Goal: Task Accomplishment & Management: Complete application form

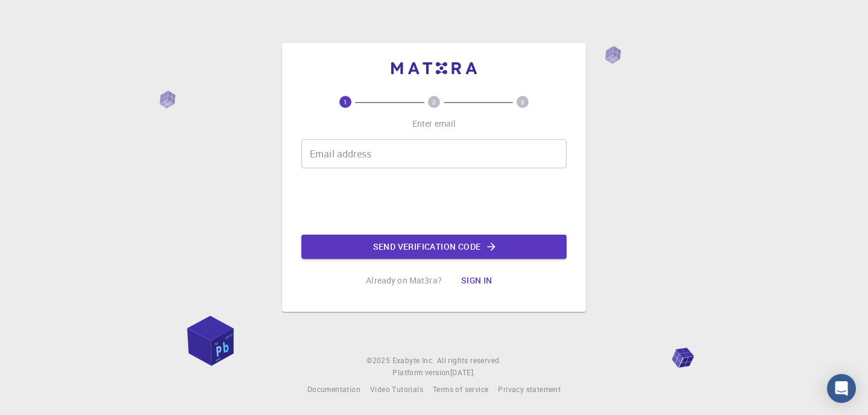
click at [335, 149] on input "Email address" at bounding box center [433, 153] width 265 height 29
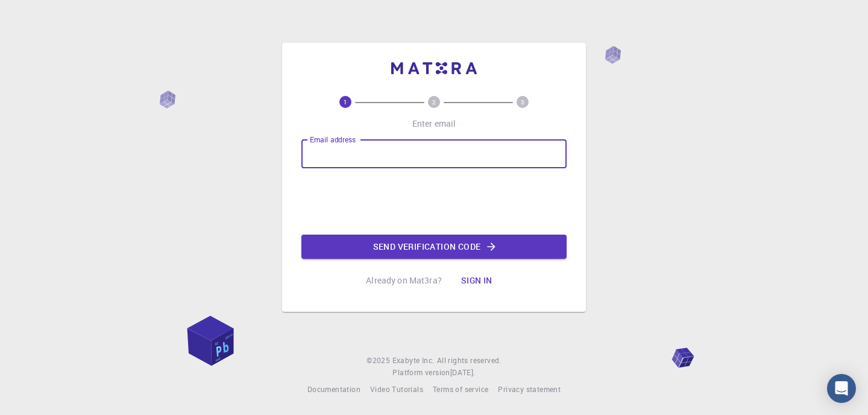
type input "[EMAIL_ADDRESS][DOMAIN_NAME]"
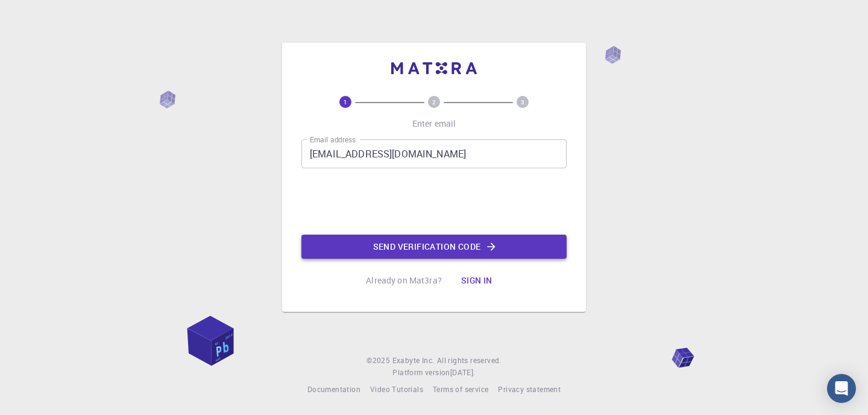
click at [353, 234] on button "Send verification code" at bounding box center [433, 246] width 265 height 24
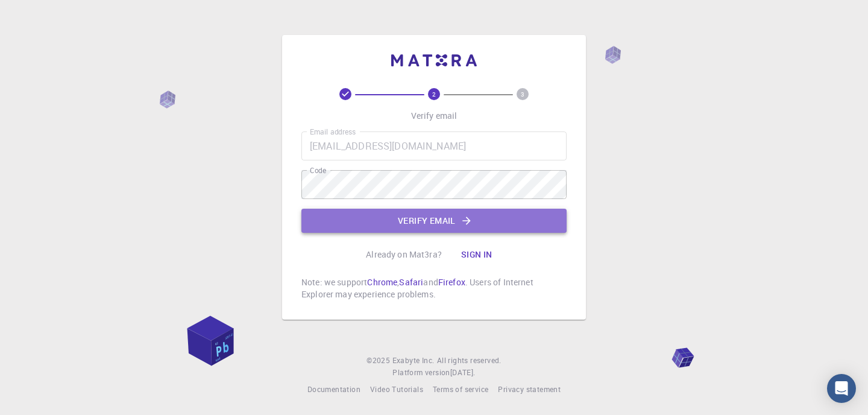
click at [372, 221] on button "Verify email" at bounding box center [433, 220] width 265 height 24
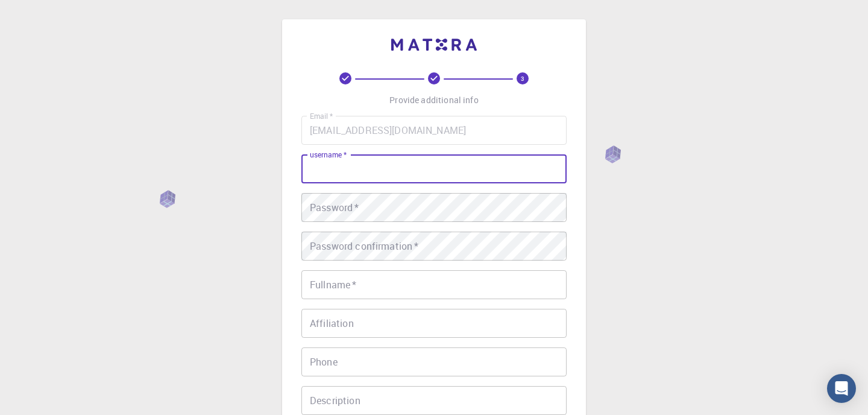
click at [369, 173] on input "username   *" at bounding box center [433, 168] width 265 height 29
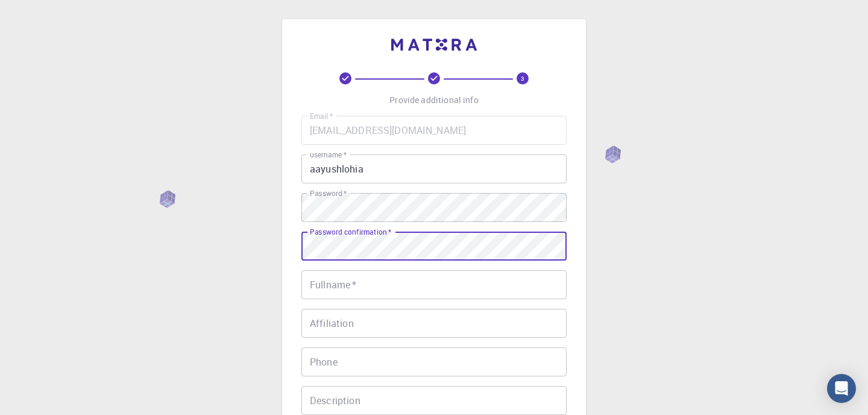
click at [346, 290] on input "Fullname   *" at bounding box center [433, 284] width 265 height 29
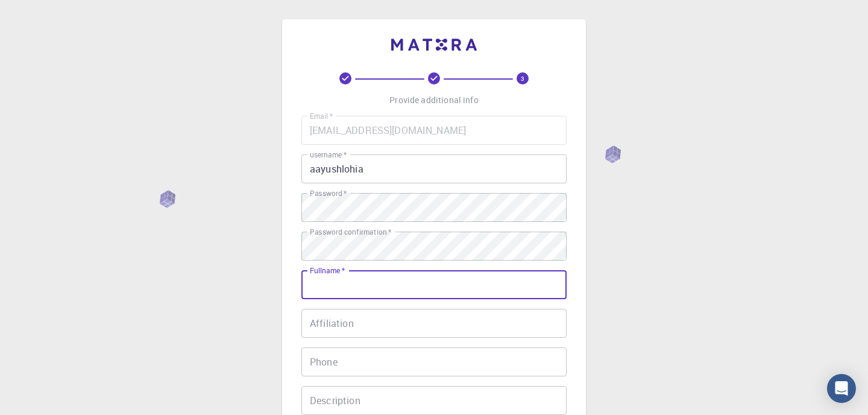
click at [400, 177] on input "aayushlohia" at bounding box center [433, 168] width 265 height 29
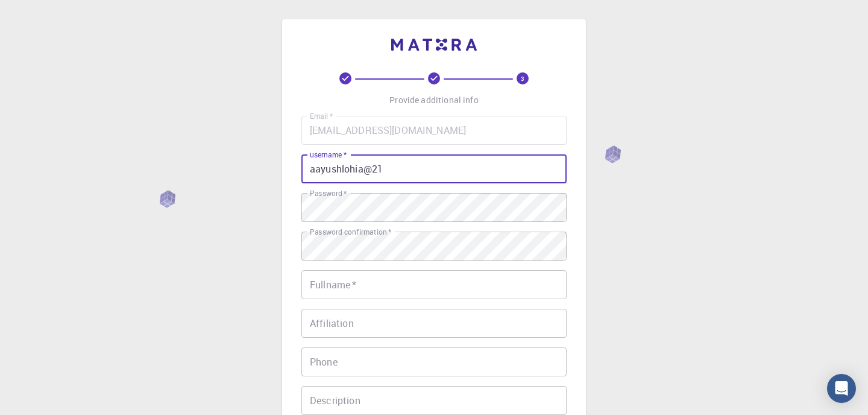
type input "aayushlohia@21"
click at [375, 284] on input "Fullname   *" at bounding box center [433, 284] width 265 height 29
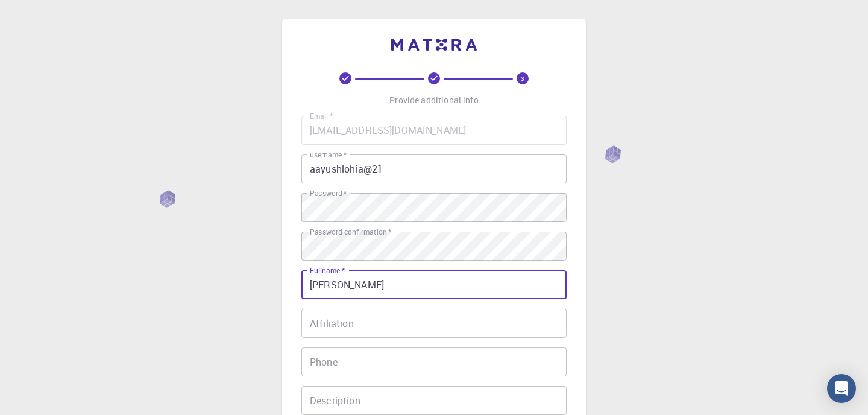
type input "[PERSON_NAME]"
click at [352, 314] on input "Affiliation" at bounding box center [433, 323] width 265 height 29
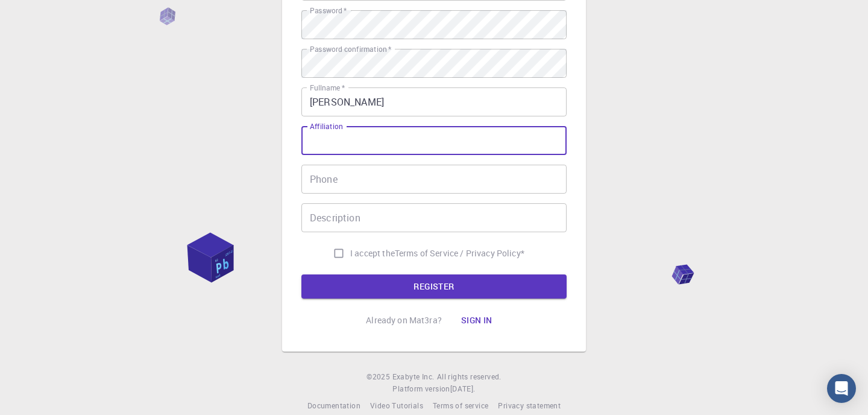
scroll to position [200, 0]
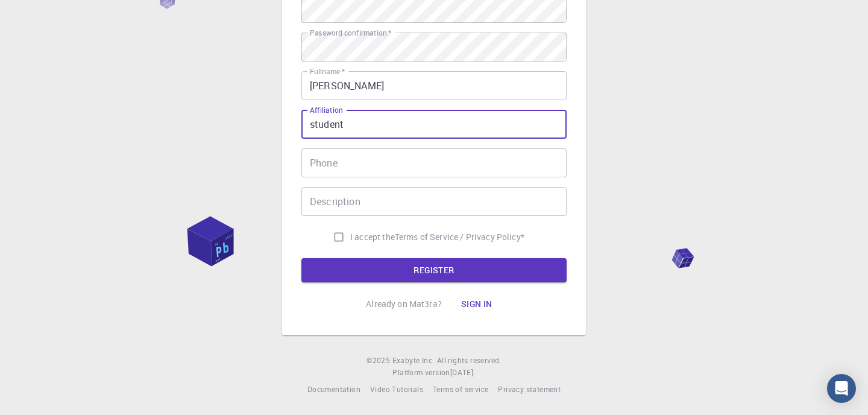
type input "student"
click at [371, 158] on input "Phone" at bounding box center [433, 162] width 265 height 29
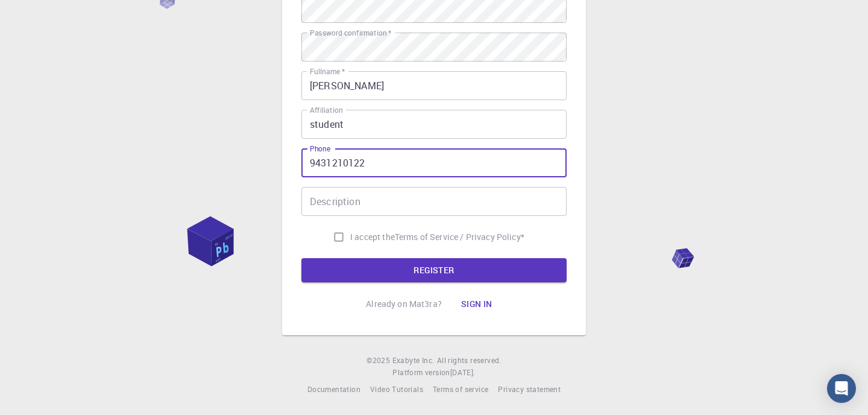
type input "9431210122"
click at [339, 189] on div "Description Description" at bounding box center [433, 201] width 265 height 29
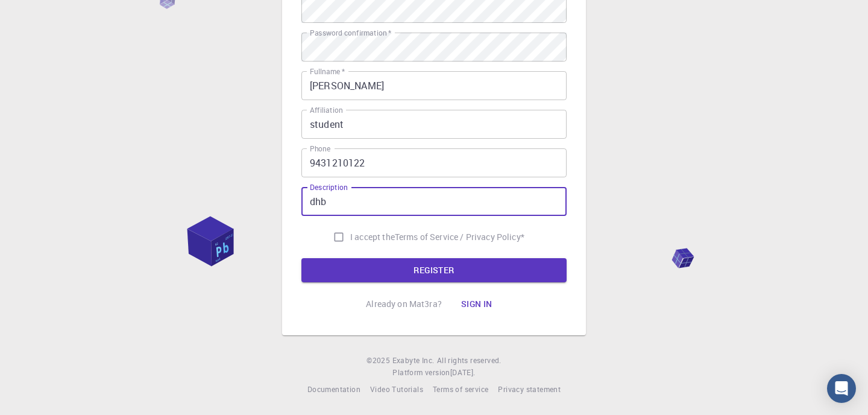
type input "dhb"
click at [338, 240] on input "I accept the Terms of Service / Privacy Policy *" at bounding box center [338, 236] width 23 height 23
checkbox input "true"
click at [343, 208] on input "dhb" at bounding box center [433, 201] width 265 height 29
type input "d"
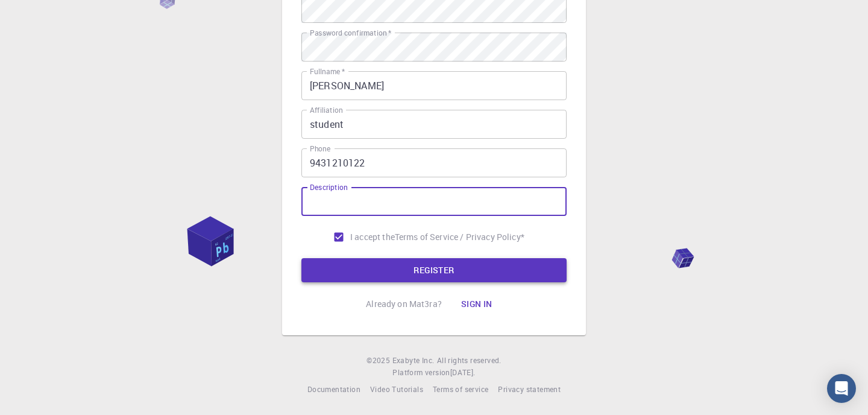
click at [340, 272] on button "REGISTER" at bounding box center [433, 270] width 265 height 24
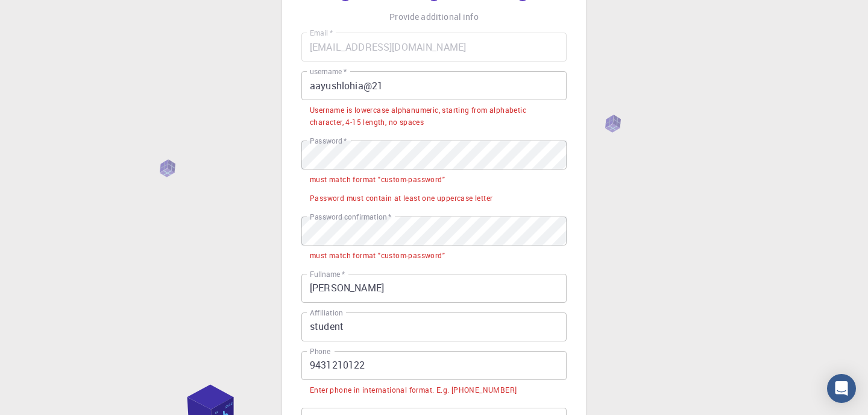
scroll to position [137, 0]
